Goal: Browse casually

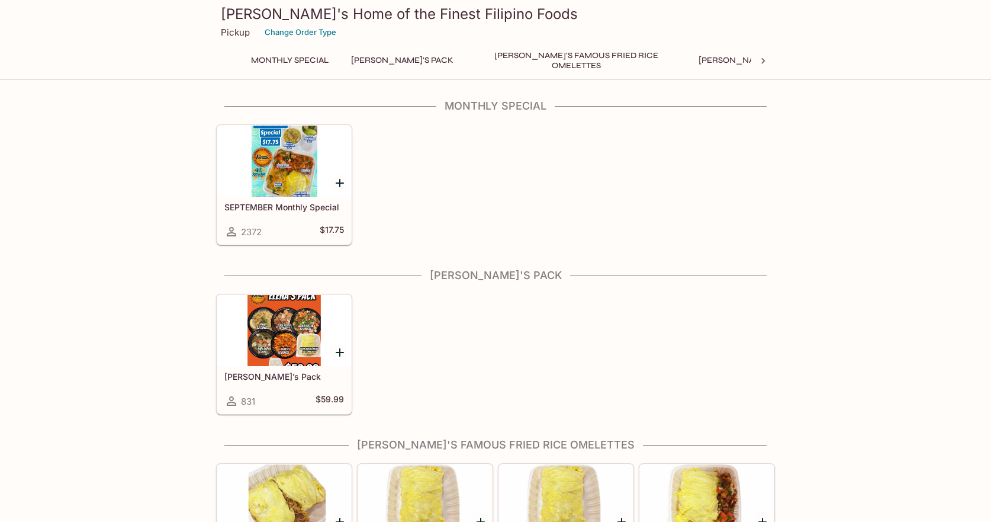
click at [267, 174] on div at bounding box center [284, 161] width 134 height 71
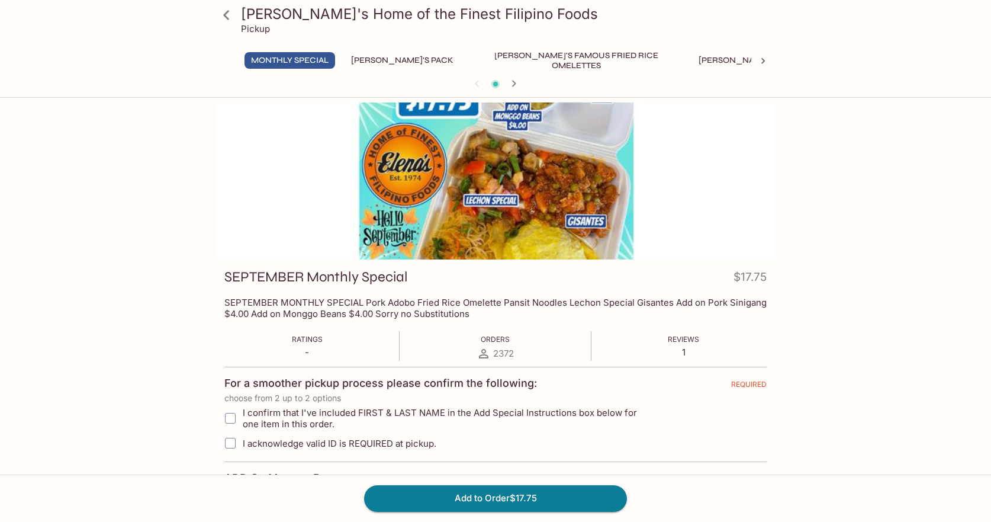
click at [379, 63] on button "[PERSON_NAME]'s Pack" at bounding box center [402, 60] width 115 height 17
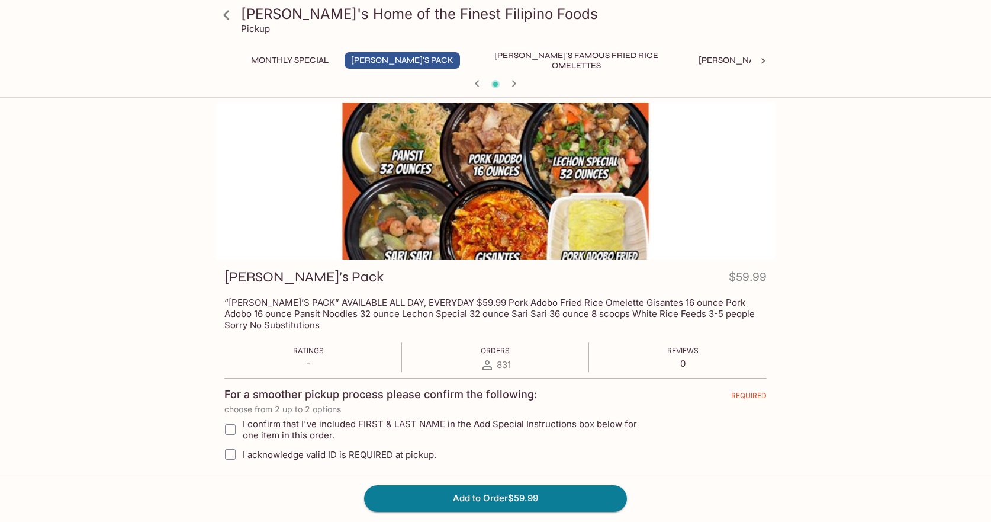
click at [721, 63] on button "[PERSON_NAME]'s Mixed Plates" at bounding box center [767, 60] width 151 height 17
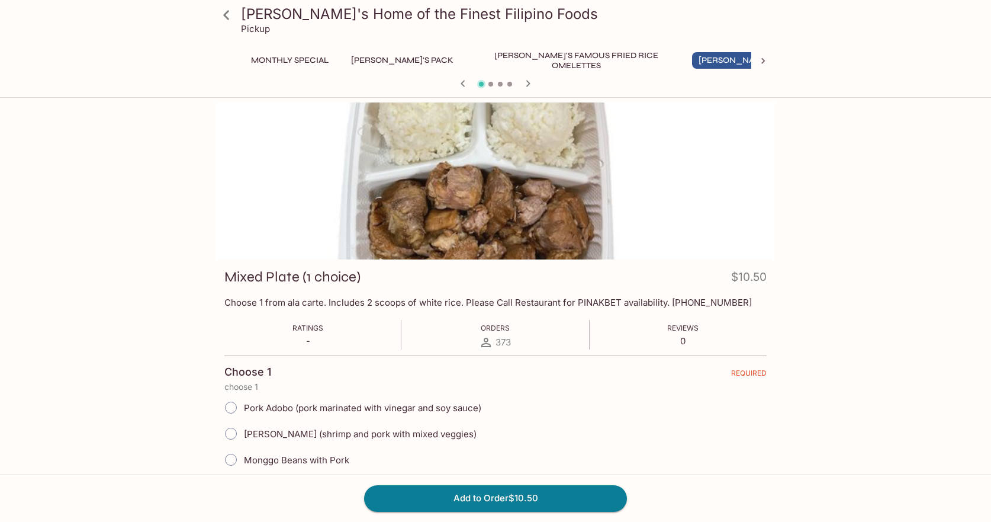
scroll to position [5, 0]
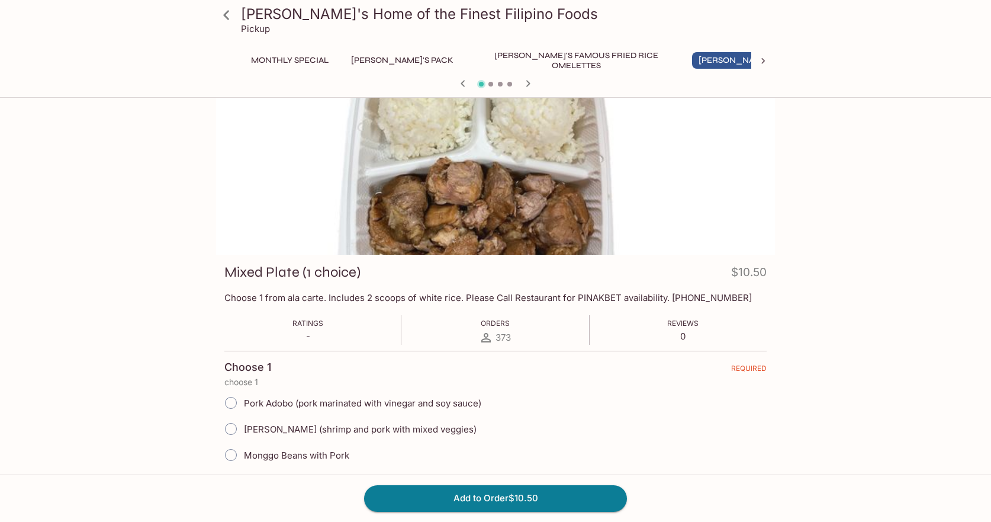
click at [225, 9] on icon at bounding box center [226, 15] width 21 height 21
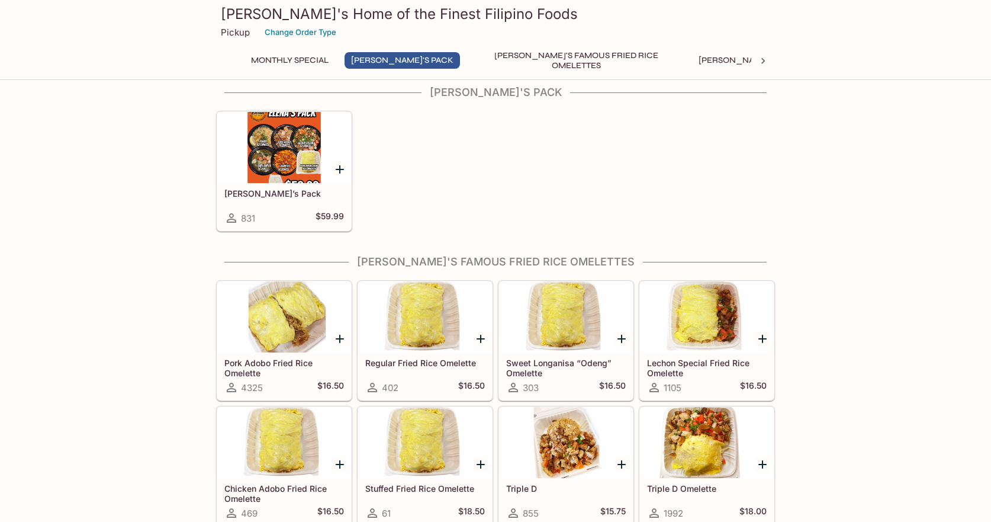
scroll to position [184, 0]
click at [680, 343] on div at bounding box center [707, 316] width 134 height 71
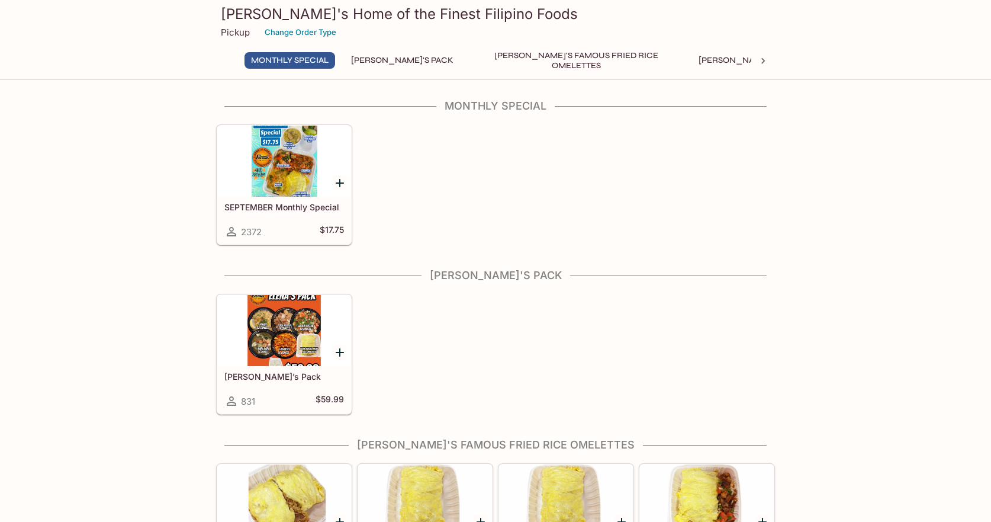
click at [276, 337] on div at bounding box center [284, 330] width 134 height 71
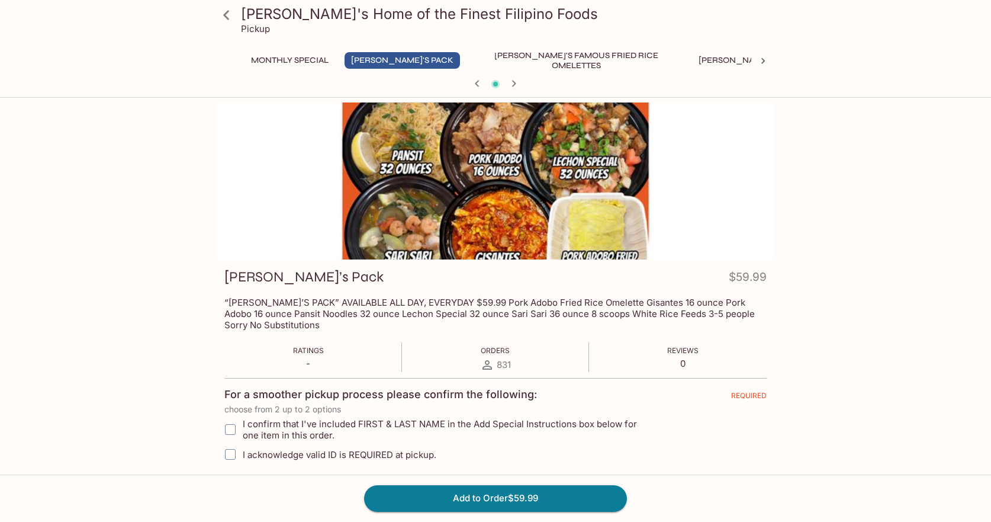
scroll to position [40, 0]
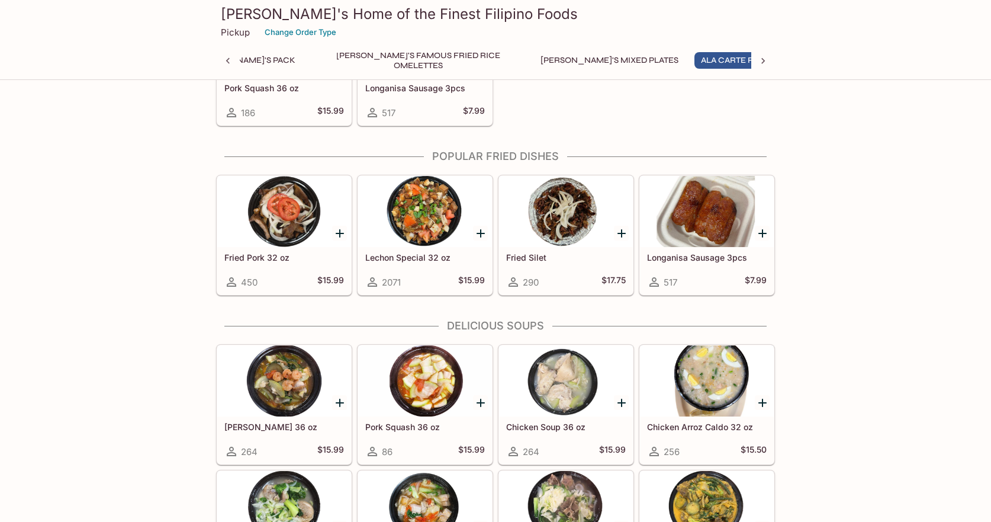
scroll to position [1209, 0]
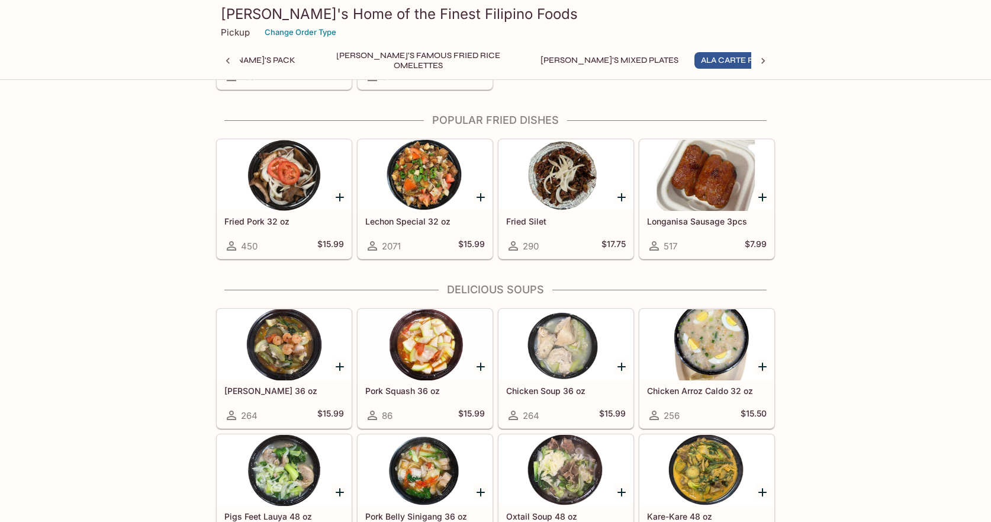
click at [268, 346] on div at bounding box center [284, 344] width 134 height 71
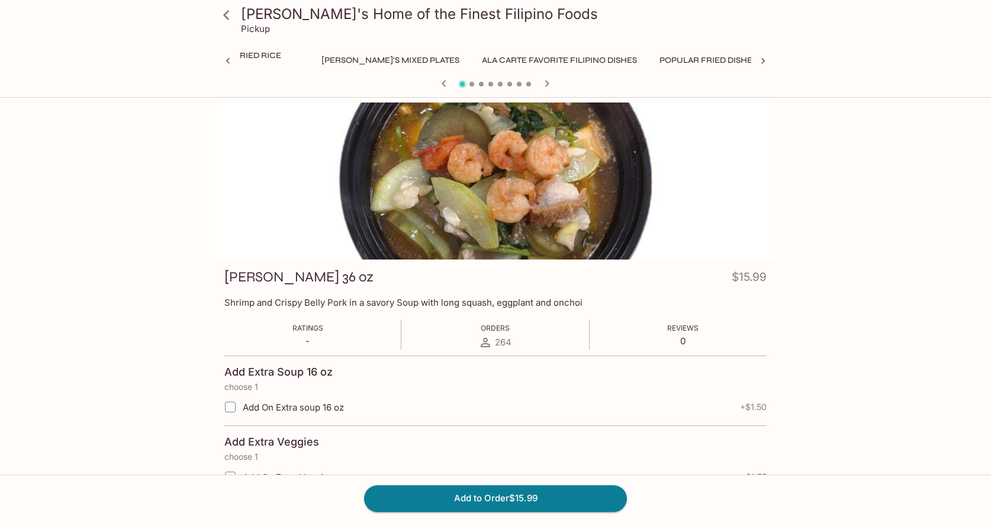
scroll to position [0, 377]
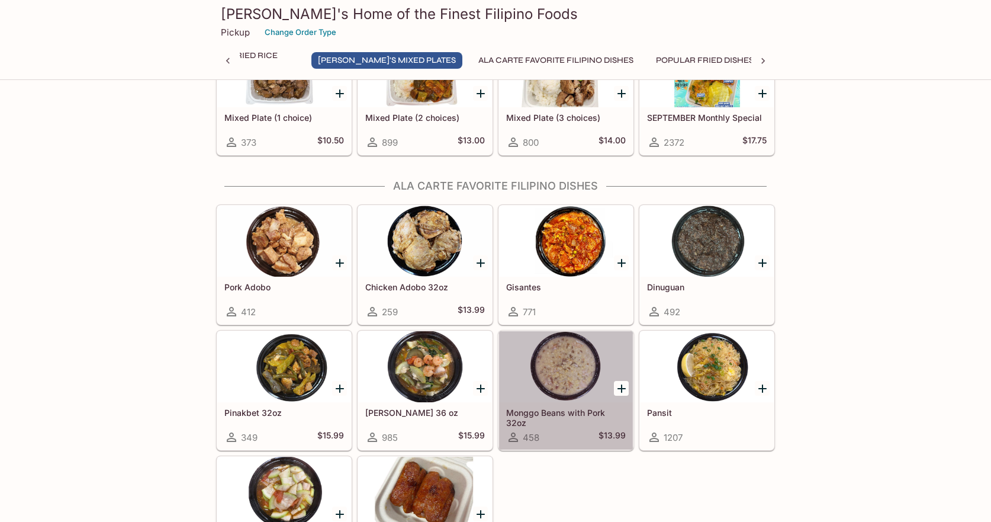
click at [576, 370] on div at bounding box center [566, 366] width 134 height 71
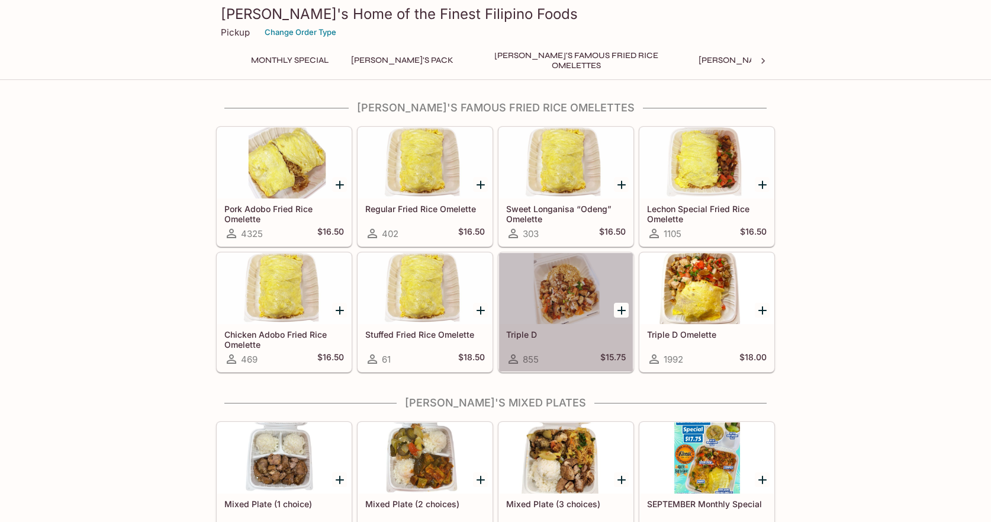
click at [588, 295] on div at bounding box center [566, 288] width 134 height 71
